Goal: Information Seeking & Learning: Learn about a topic

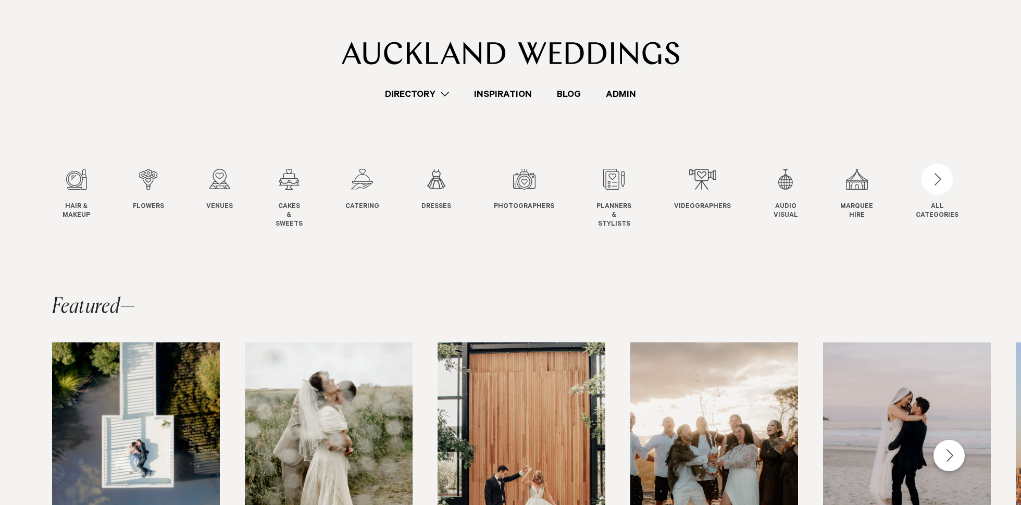
click at [626, 89] on link "Admin" at bounding box center [620, 94] width 55 height 14
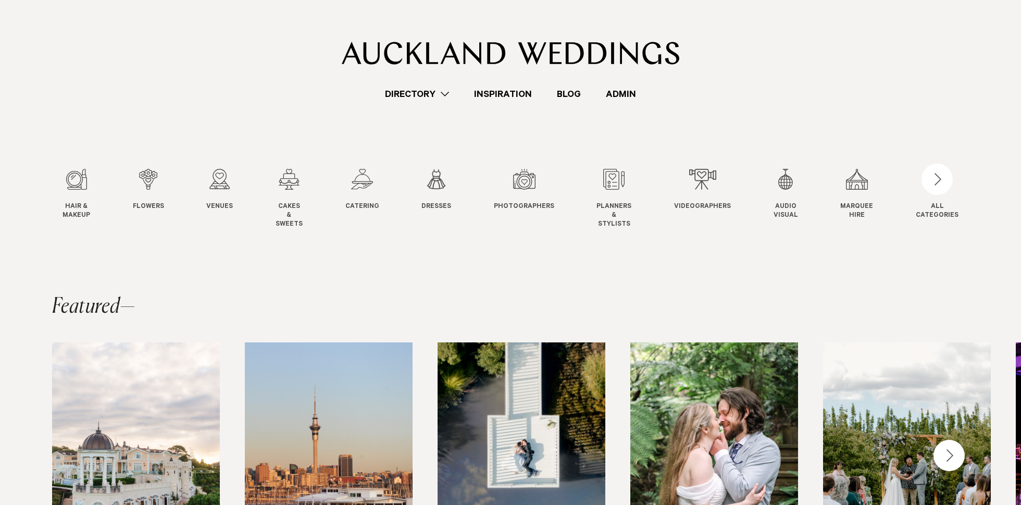
click at [403, 95] on link "Directory" at bounding box center [416, 94] width 89 height 14
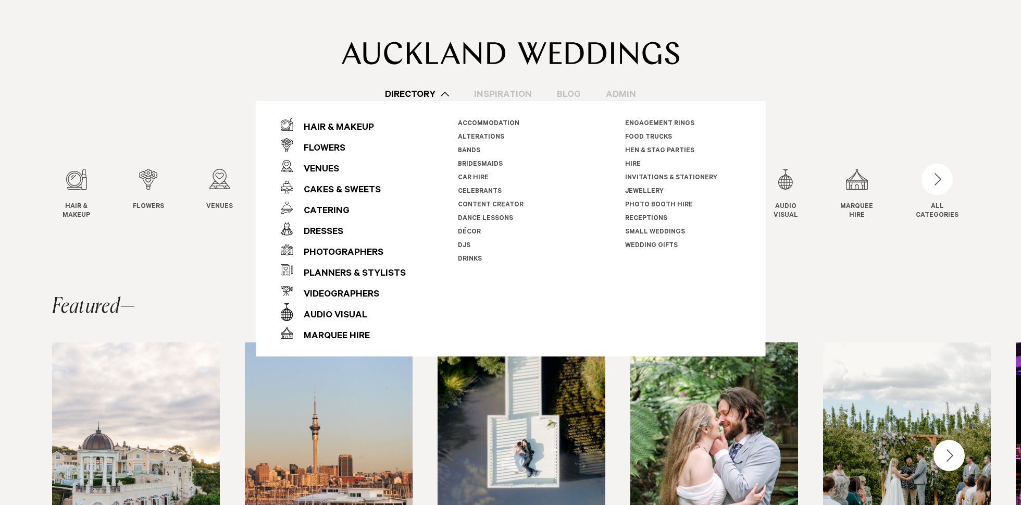
click at [135, 103] on section "Hair & Makeup Hair & Makeup Flowers Flowers Venues Venues Cakes" at bounding box center [510, 181] width 1021 height 161
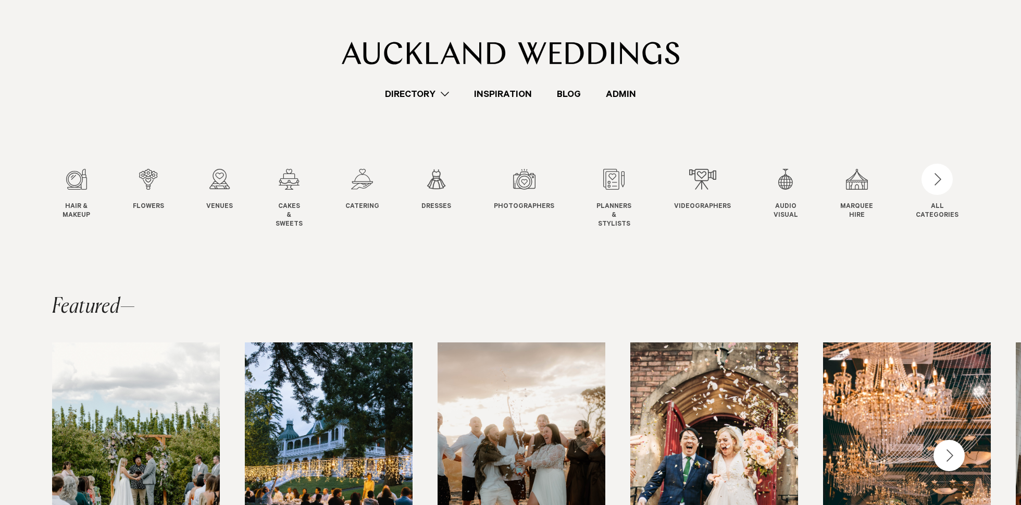
click at [410, 91] on link "Directory" at bounding box center [416, 94] width 89 height 14
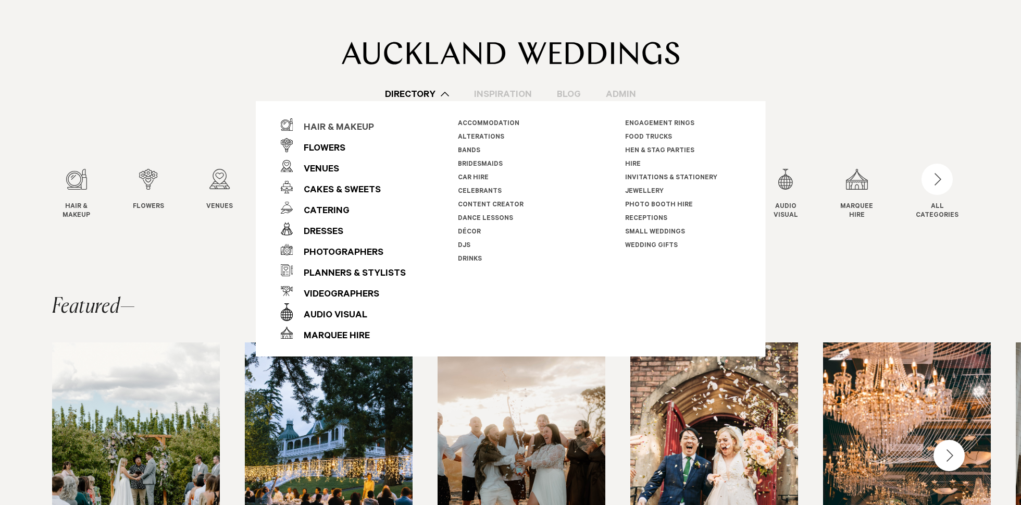
click at [336, 125] on div "Hair & Makeup" at bounding box center [333, 128] width 81 height 21
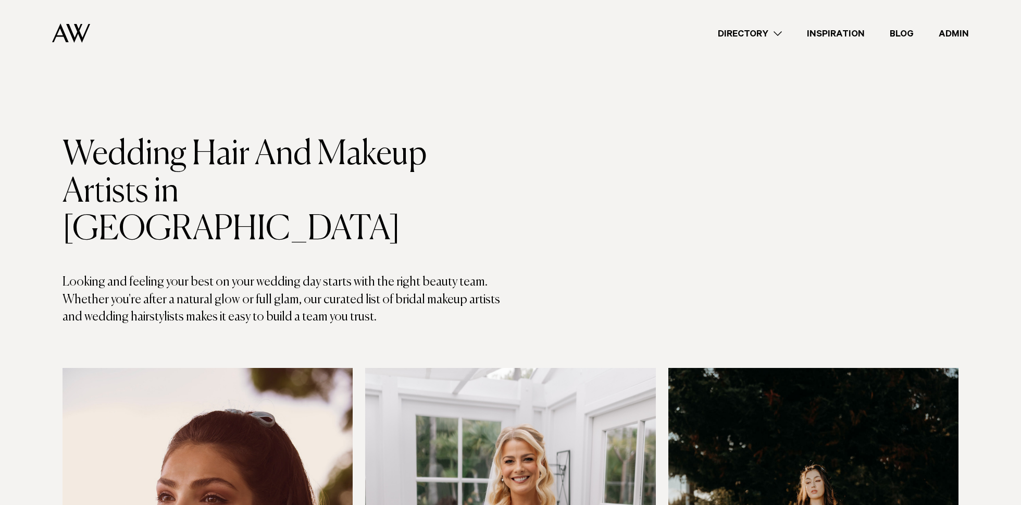
click at [961, 35] on link "Admin" at bounding box center [953, 34] width 55 height 14
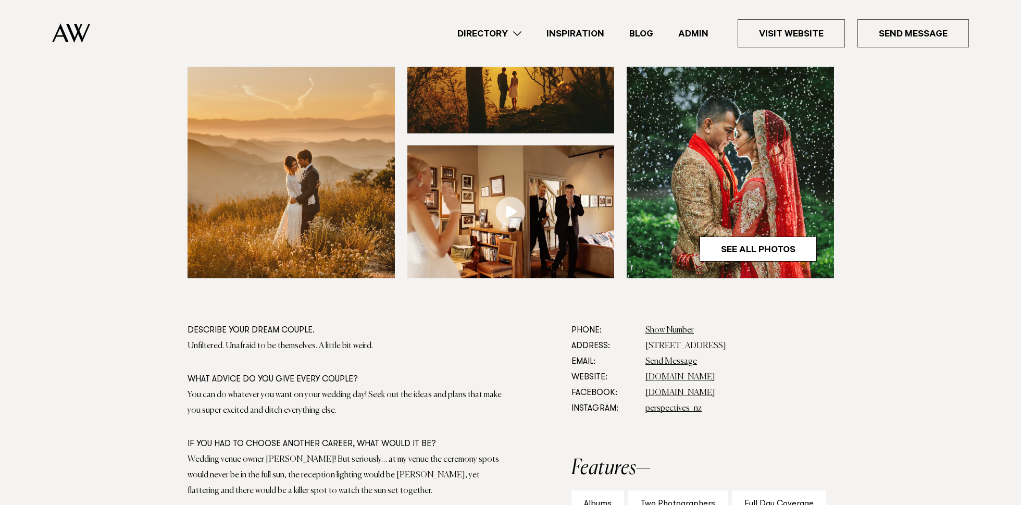
scroll to position [373, 0]
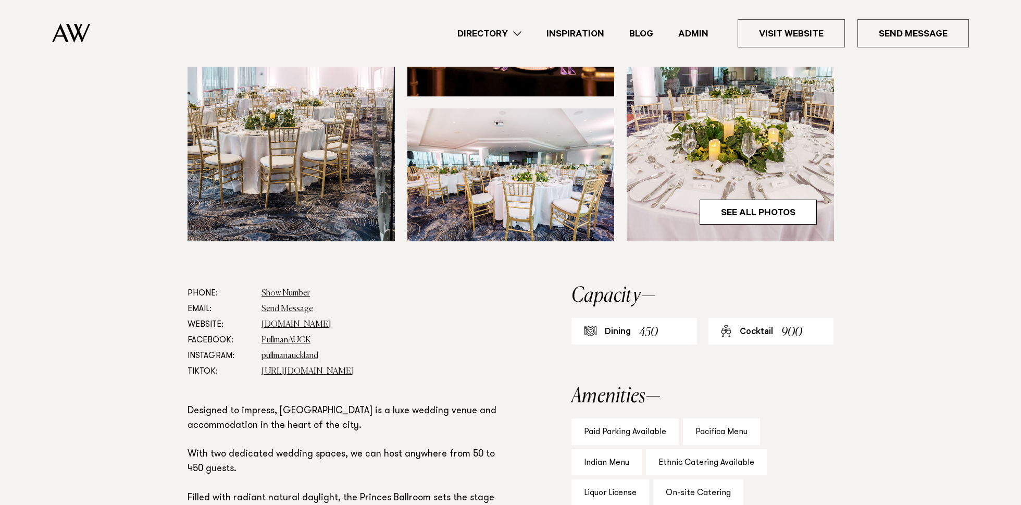
scroll to position [411, 0]
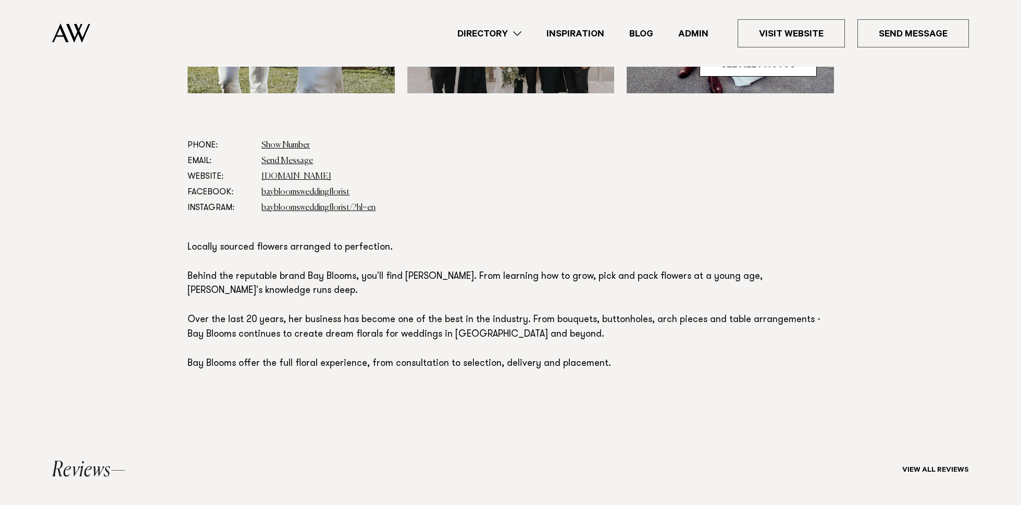
scroll to position [554, 0]
